Goal: Obtain resource: Download file/media

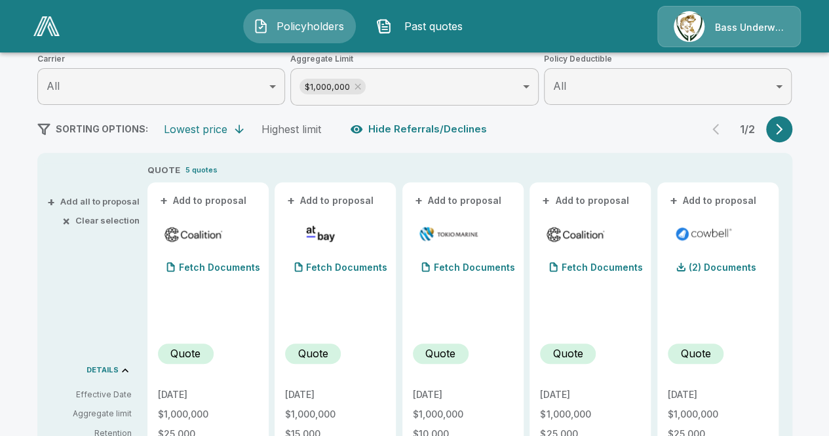
scroll to position [203, 0]
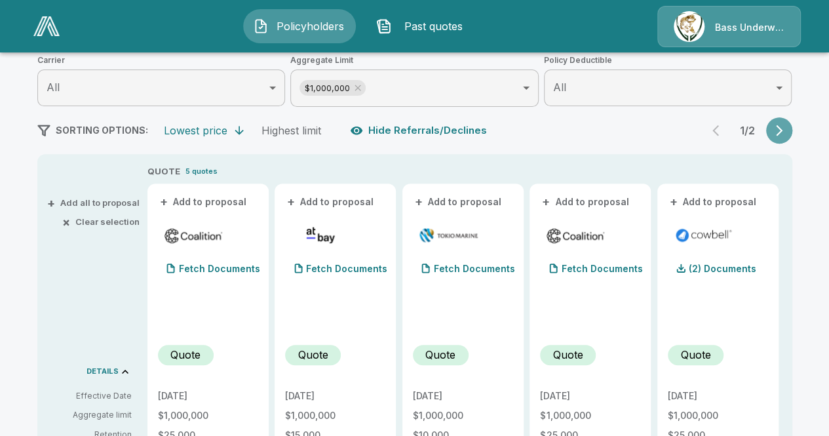
click at [775, 128] on button "button" at bounding box center [779, 130] width 26 height 26
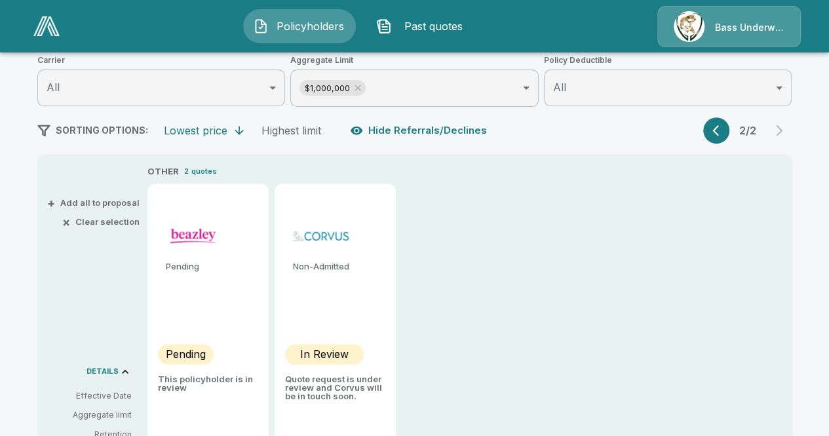
click at [718, 128] on icon "button" at bounding box center [718, 130] width 13 height 13
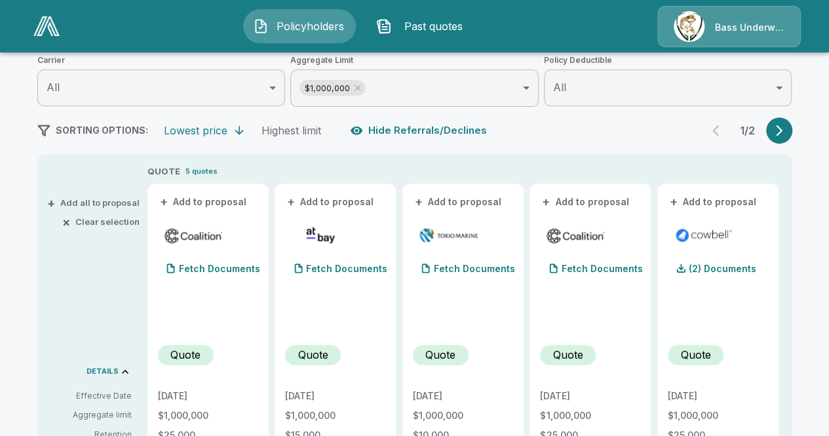
click at [182, 200] on button "+ Add to proposal" at bounding box center [204, 202] width 92 height 14
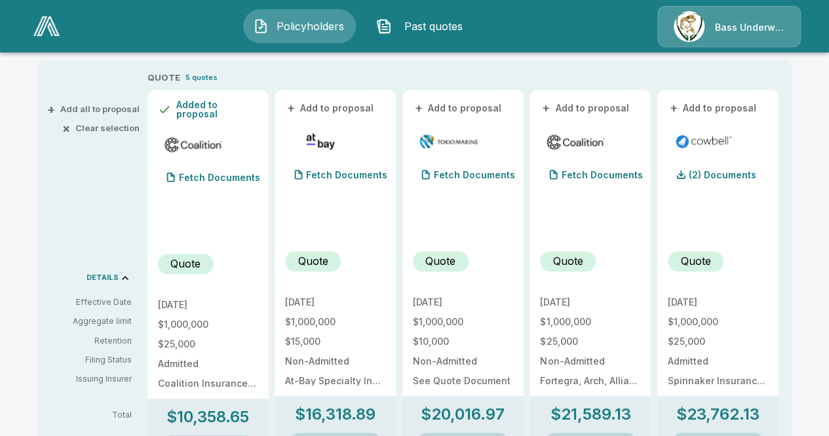
scroll to position [269, 0]
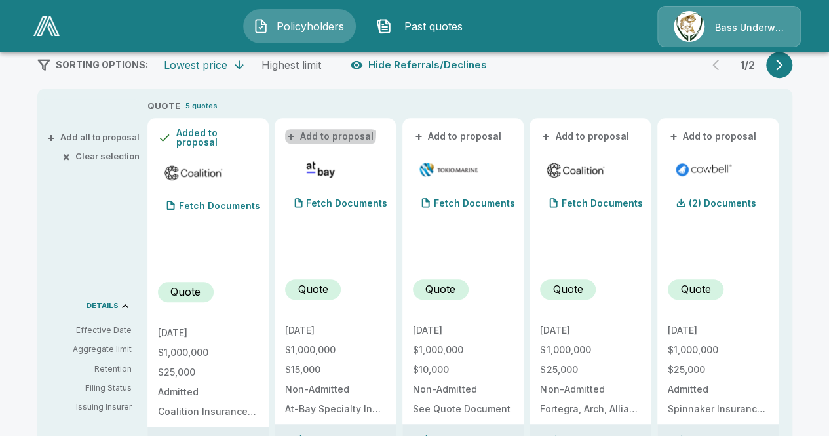
click at [304, 130] on button "+ Add to proposal" at bounding box center [331, 136] width 92 height 14
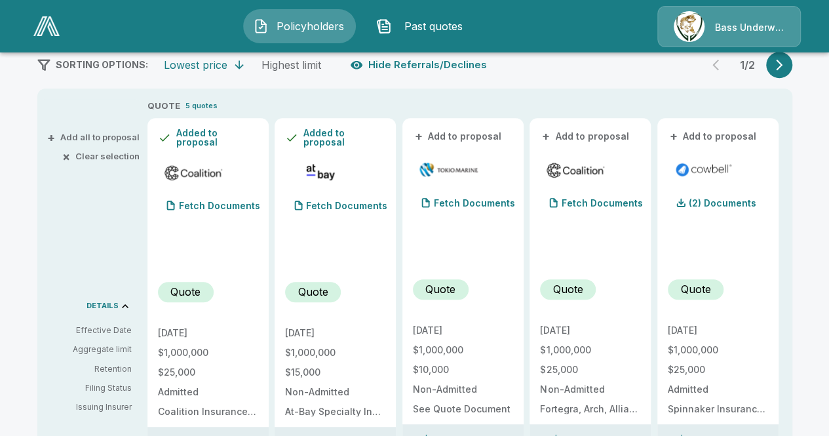
click at [440, 136] on button "+ Add to proposal" at bounding box center [459, 136] width 92 height 14
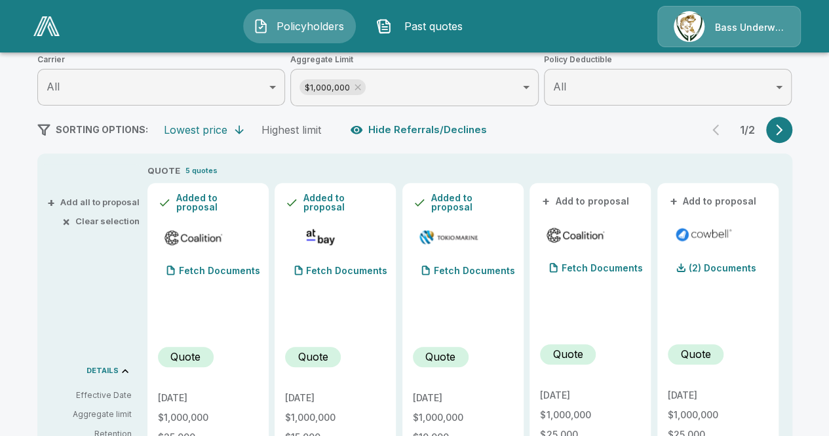
scroll to position [203, 0]
click at [115, 202] on button "+ Add all to proposal" at bounding box center [95, 203] width 90 height 9
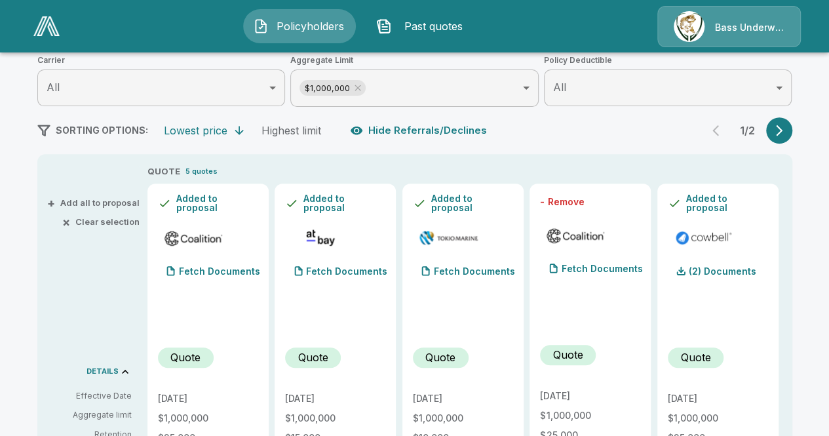
click at [548, 200] on button "- Remove" at bounding box center [562, 201] width 44 height 9
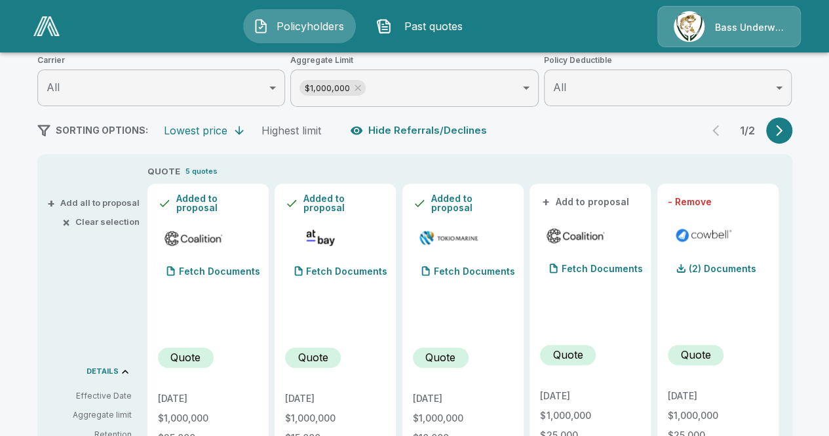
click at [675, 200] on button "- Remove" at bounding box center [690, 201] width 44 height 9
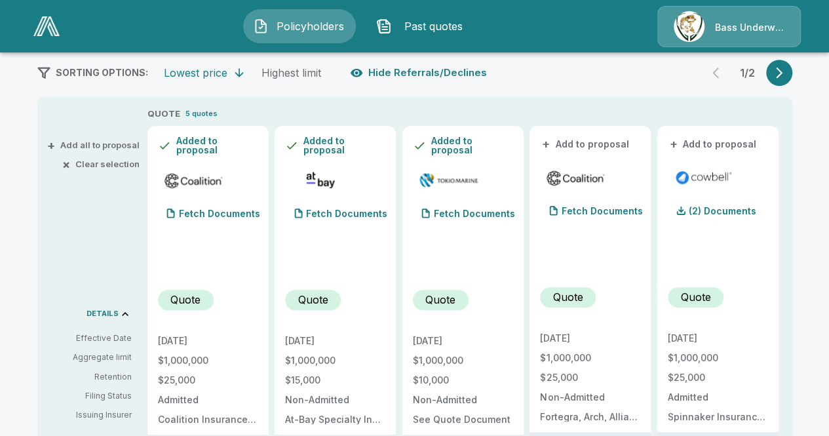
scroll to position [262, 0]
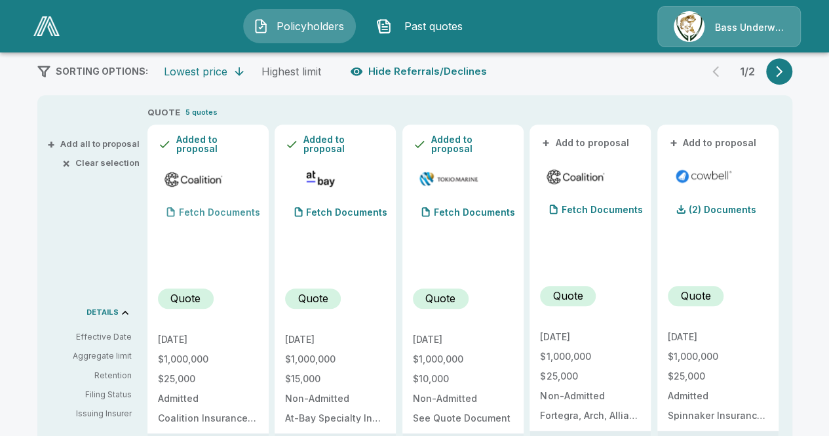
click at [239, 201] on div "Fetch Documents" at bounding box center [209, 212] width 102 height 26
click at [339, 208] on p "Fetch Documents" at bounding box center [346, 212] width 81 height 9
click at [459, 212] on p "Fetch Documents" at bounding box center [474, 212] width 81 height 9
click at [231, 210] on p "(3) Documents" at bounding box center [213, 212] width 68 height 9
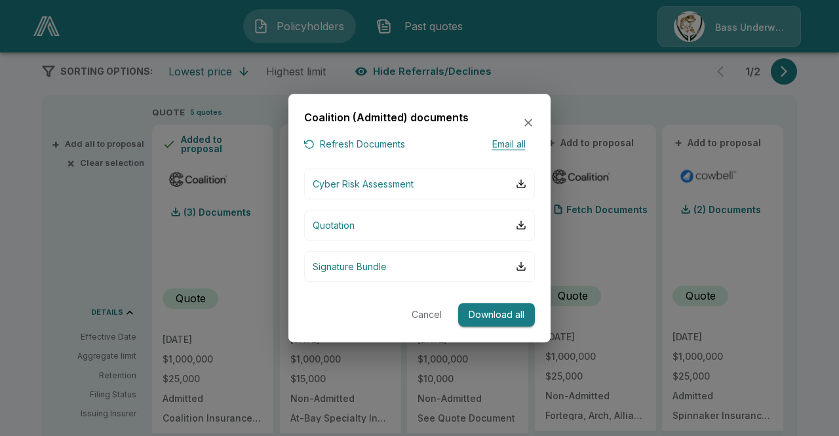
click at [504, 310] on button "Download all" at bounding box center [496, 315] width 77 height 24
